Goal: Check status: Check status

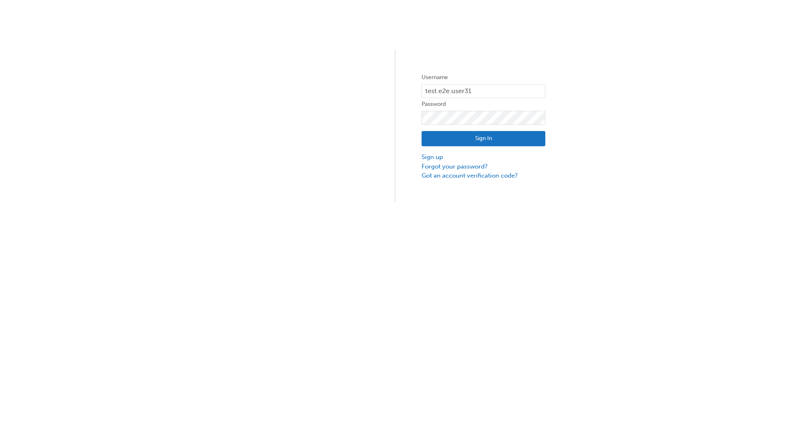
type input "test.e2e.user31"
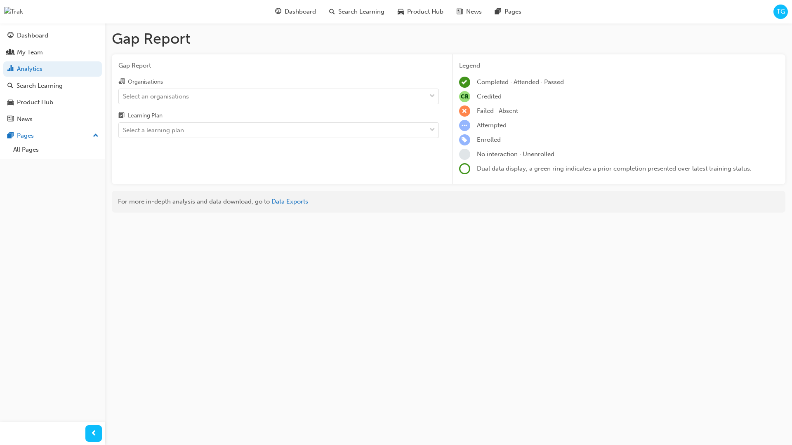
click at [124, 96] on input "Organisations Select an organisations" at bounding box center [123, 95] width 1 height 7
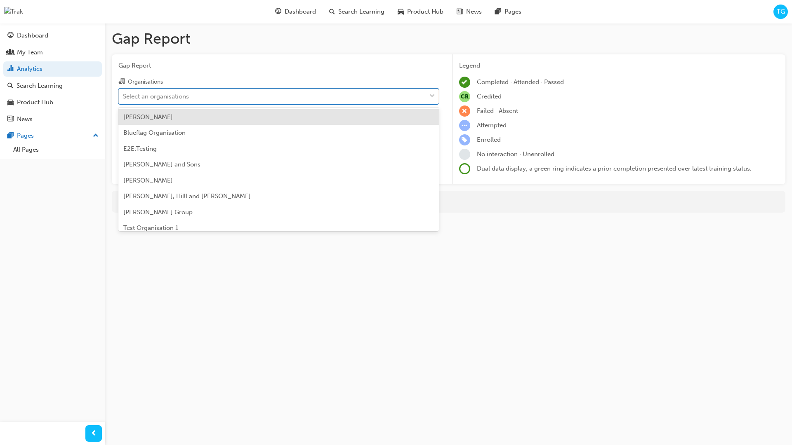
click at [124, 130] on input "Learning Plan Select a learning plan" at bounding box center [123, 130] width 1 height 7
